Goal: Information Seeking & Learning: Learn about a topic

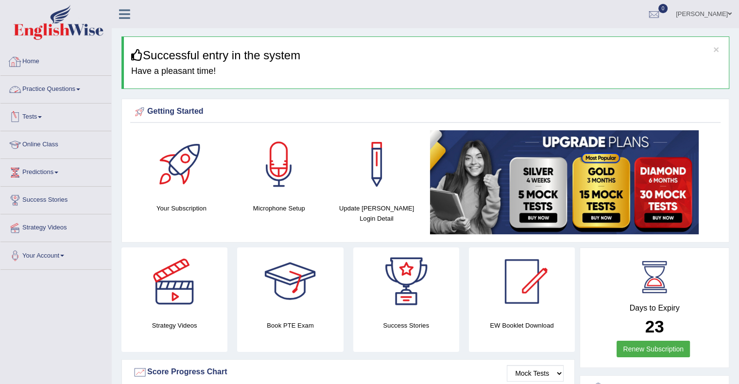
click at [82, 87] on link "Practice Questions" at bounding box center [55, 88] width 111 height 24
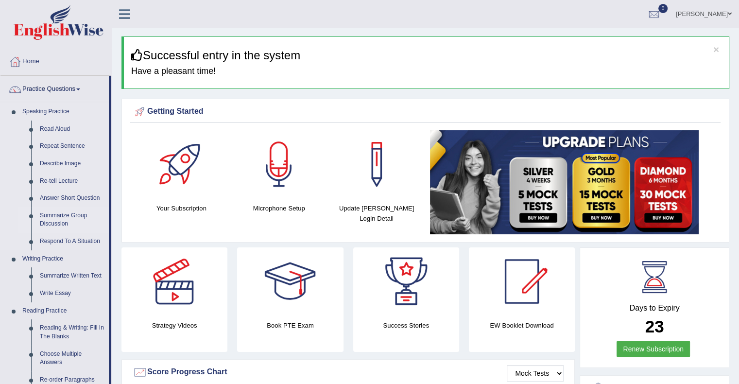
click at [57, 220] on link "Summarize Group Discussion" at bounding box center [71, 220] width 73 height 26
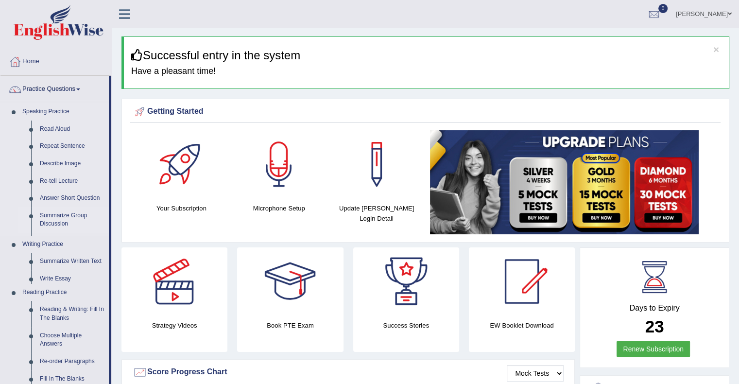
click at [57, 220] on ul "Speaking Practice Read Aloud Repeat Sentence Describe Image Re-tell Lecture Ans…" at bounding box center [54, 332] width 108 height 458
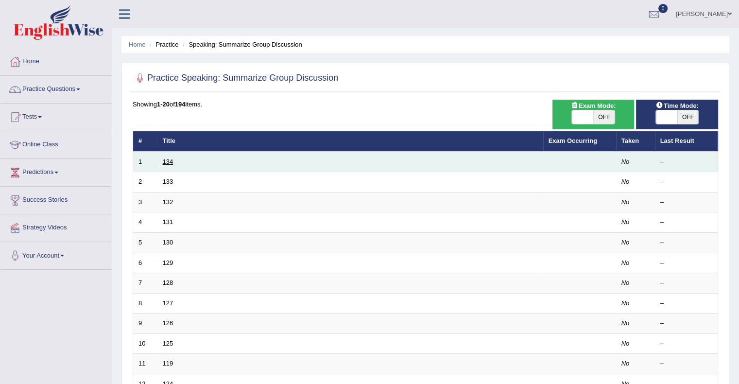
click at [165, 160] on link "134" at bounding box center [168, 161] width 11 height 7
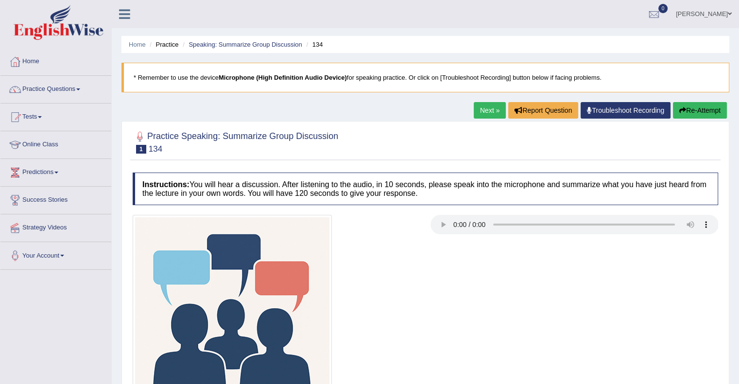
click at [485, 281] on div at bounding box center [425, 314] width 595 height 199
